Goal: Complete application form

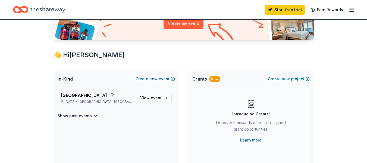
scroll to position [70, 0]
click at [157, 99] on span "event" at bounding box center [156, 97] width 11 height 5
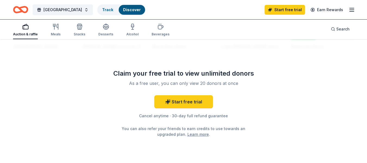
scroll to position [575, 0]
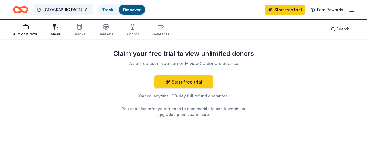
click at [51, 27] on div "button" at bounding box center [56, 26] width 10 height 7
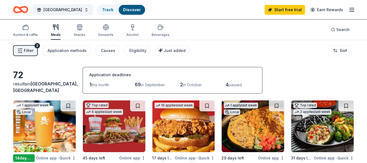
click at [31, 50] on span "Filter" at bounding box center [29, 50] width 10 height 7
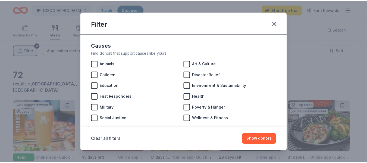
scroll to position [2, 0]
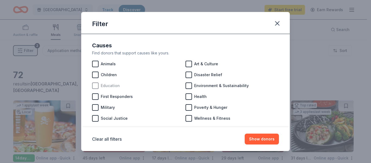
click at [96, 86] on div at bounding box center [95, 85] width 7 height 7
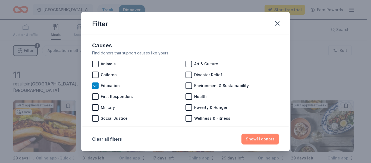
click at [265, 142] on button "Show 11 donors" at bounding box center [261, 139] width 38 height 11
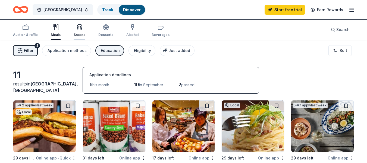
click at [83, 32] on div "Snacks" at bounding box center [80, 30] width 12 height 13
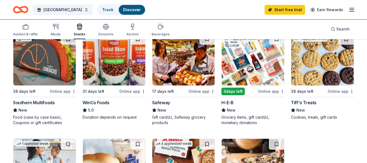
scroll to position [66, 0]
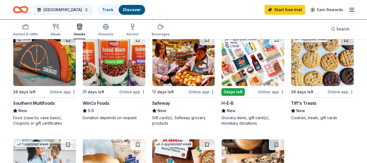
click at [311, 103] on div "Tiff's Treats" at bounding box center [304, 103] width 26 height 7
click at [108, 25] on div "button" at bounding box center [105, 26] width 15 height 7
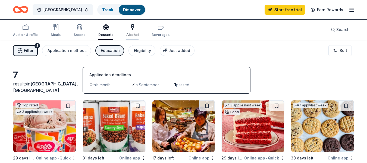
click at [132, 27] on icon "button" at bounding box center [132, 26] width 3 height 4
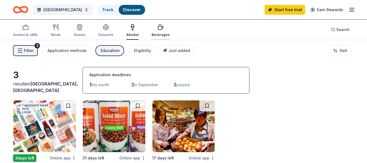
click at [159, 28] on icon "button" at bounding box center [160, 28] width 5 height 4
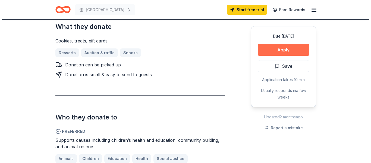
scroll to position [241, 0]
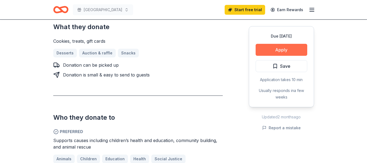
click at [280, 48] on button "Apply" at bounding box center [282, 50] width 52 height 12
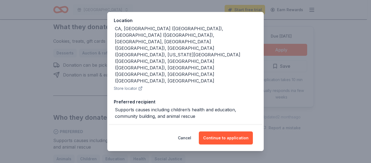
scroll to position [0, 0]
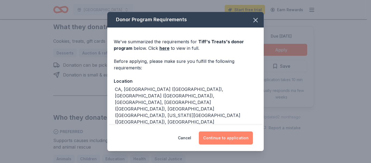
click at [240, 136] on button "Continue to application" at bounding box center [226, 137] width 54 height 13
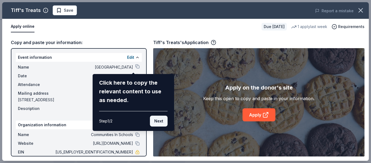
click at [159, 120] on button "Next" at bounding box center [159, 121] width 18 height 11
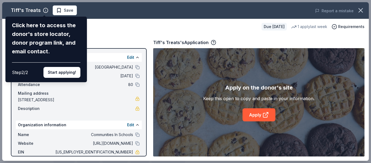
click at [94, 34] on div "Tiff's Treats Click here to access the donor's store locator, donor program lin…" at bounding box center [185, 81] width 367 height 159
click at [43, 12] on div "Tiff's Treats Click here to access the donor's store locator, donor program lin…" at bounding box center [185, 81] width 367 height 159
click at [69, 12] on div "Tiff's Treats Click here to access the donor's store locator, donor program lin…" at bounding box center [185, 81] width 367 height 159
drag, startPoint x: 145, startPoint y: 112, endPoint x: 137, endPoint y: 146, distance: 35.2
click at [137, 146] on div "Tiff's Treats Click here to access the donor's store locator, donor program lin…" at bounding box center [185, 81] width 367 height 159
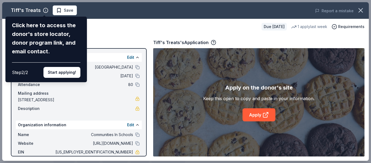
click at [258, 116] on div "Tiff's Treats Click here to access the donor's store locator, donor program lin…" at bounding box center [185, 81] width 367 height 159
